Goal: Connect with others: Connect with others

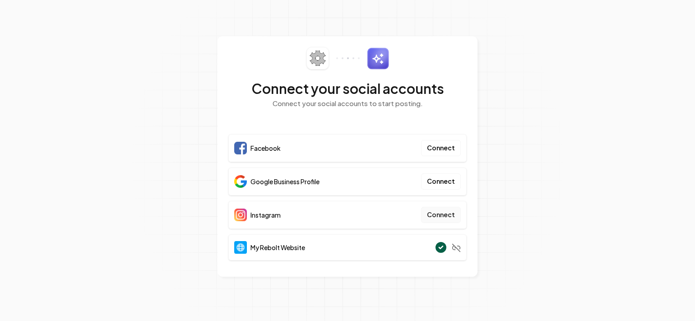
click at [432, 211] on button "Connect" at bounding box center [441, 215] width 40 height 16
click at [454, 149] on button "Connect" at bounding box center [441, 148] width 40 height 16
click at [447, 216] on button "Connect" at bounding box center [441, 215] width 40 height 16
click at [443, 185] on button "Connect" at bounding box center [441, 181] width 40 height 16
click at [439, 182] on button "Connect" at bounding box center [441, 181] width 40 height 16
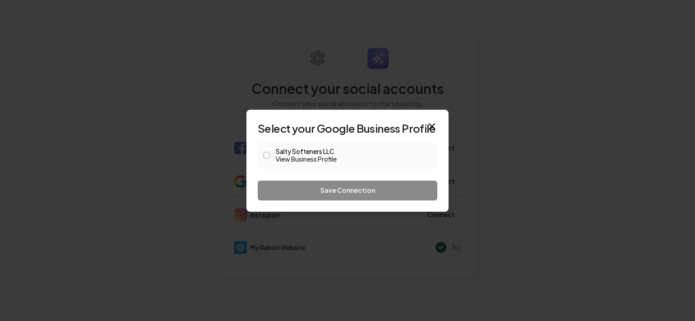
click at [267, 154] on button "Salty Softeners LLC View Business Profile" at bounding box center [266, 155] width 7 height 7
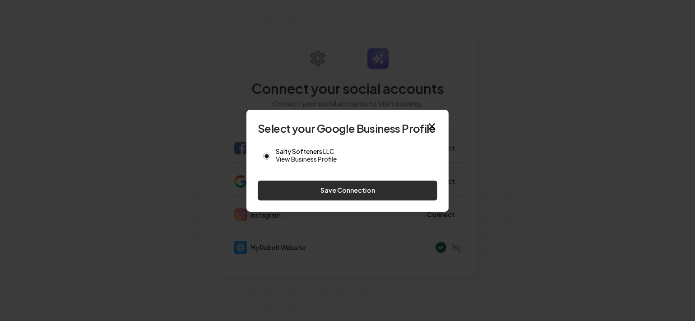
click at [358, 188] on button "Save Connection" at bounding box center [348, 191] width 180 height 20
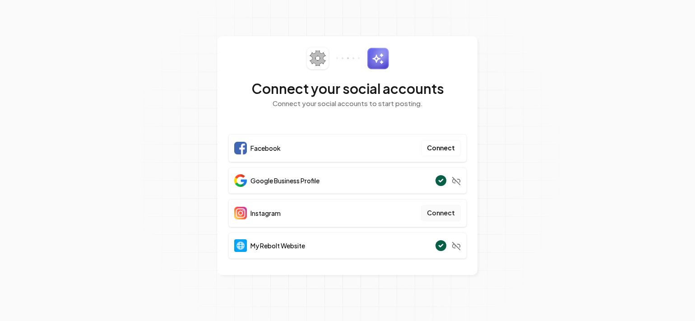
click at [448, 215] on button "Connect" at bounding box center [441, 213] width 40 height 16
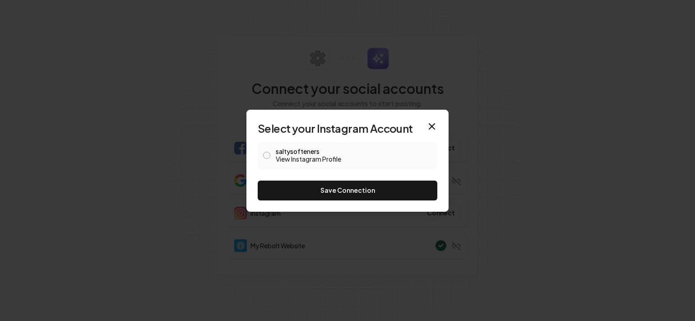
click at [269, 156] on button "saltysofteners View Instagram Profile" at bounding box center [266, 155] width 7 height 7
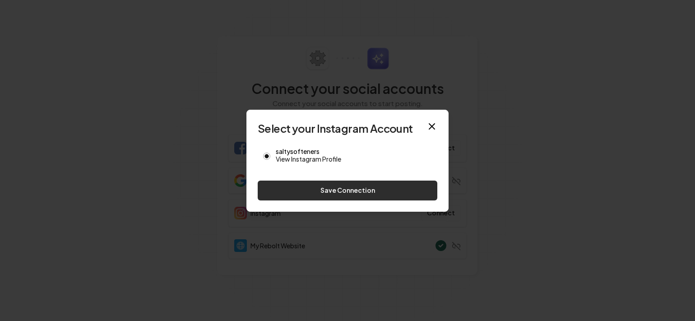
click at [333, 188] on button "Save Connection" at bounding box center [348, 191] width 180 height 20
